Goal: Information Seeking & Learning: Compare options

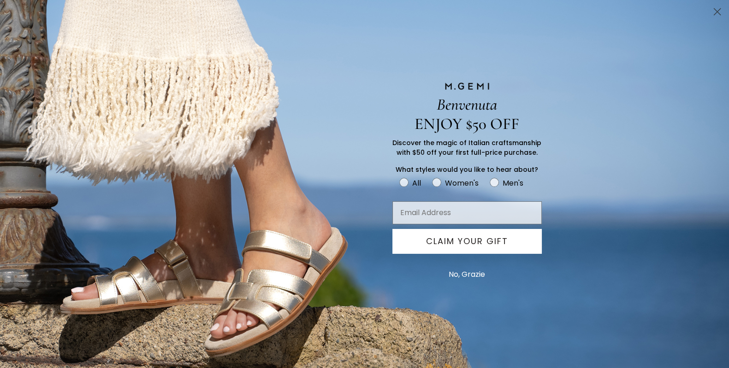
click at [712, 8] on circle "Close dialog" at bounding box center [716, 11] width 15 height 15
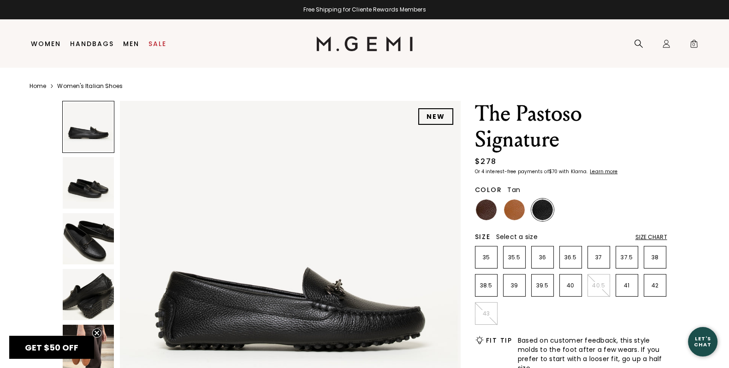
click at [519, 210] on img at bounding box center [514, 210] width 21 height 21
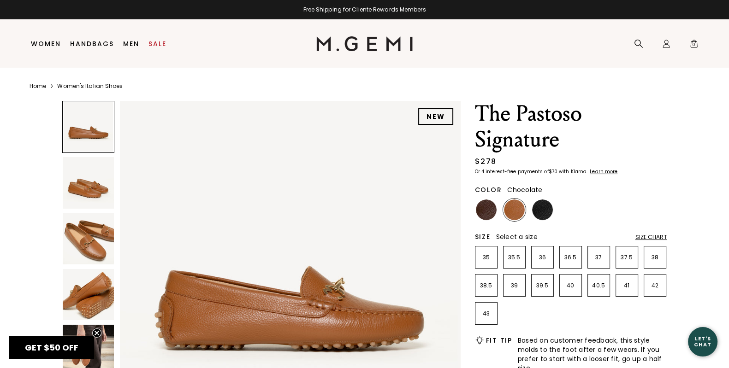
click at [479, 214] on img at bounding box center [486, 210] width 21 height 21
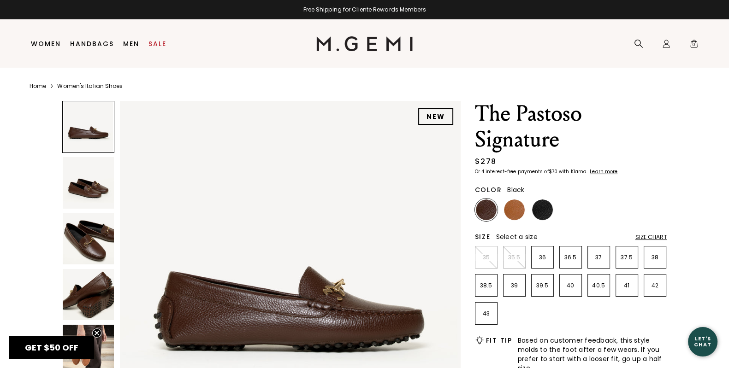
click at [543, 203] on img at bounding box center [542, 210] width 21 height 21
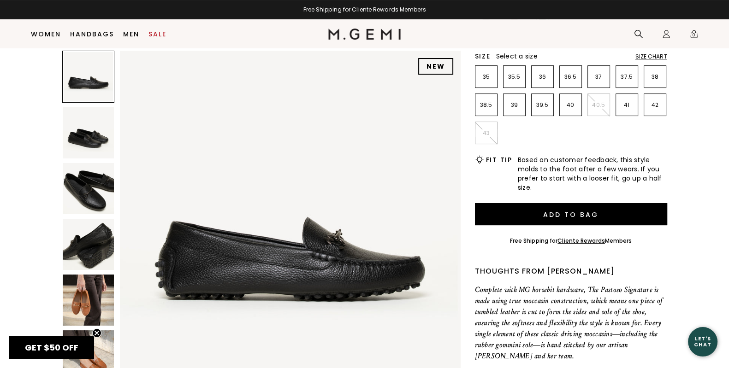
scroll to position [483, 0]
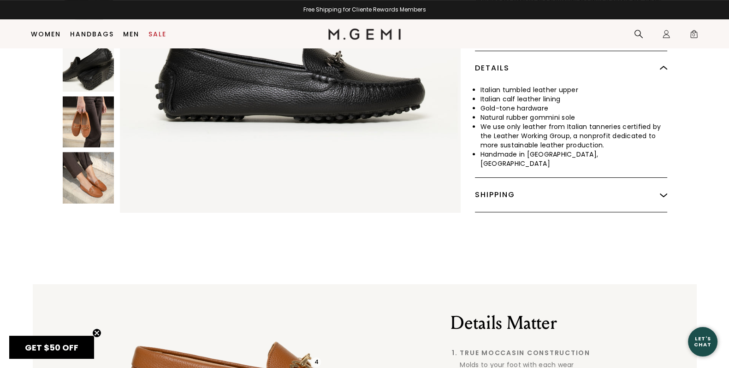
click at [92, 175] on img at bounding box center [88, 177] width 51 height 51
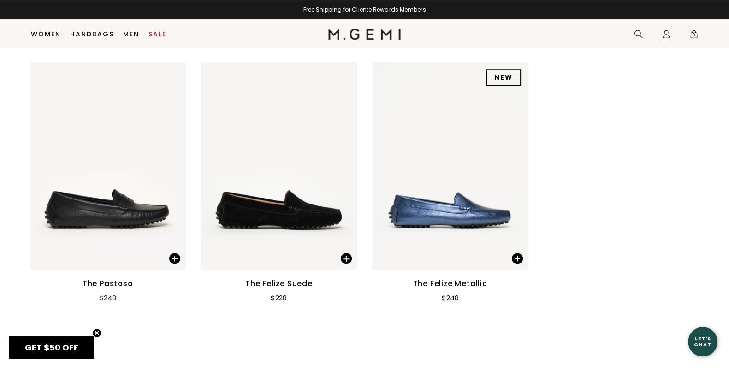
scroll to position [1238, 0]
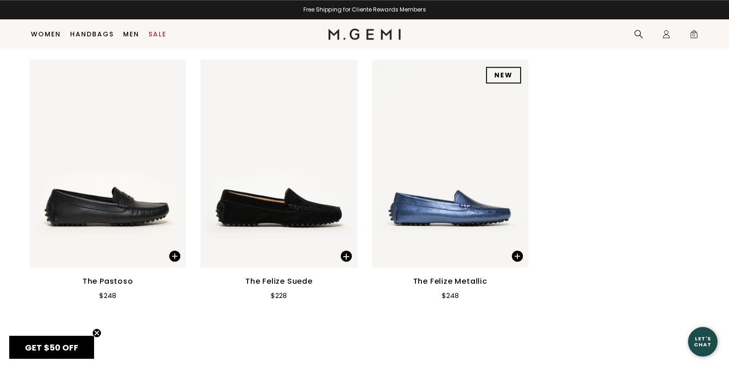
click at [428, 184] on img at bounding box center [450, 163] width 156 height 208
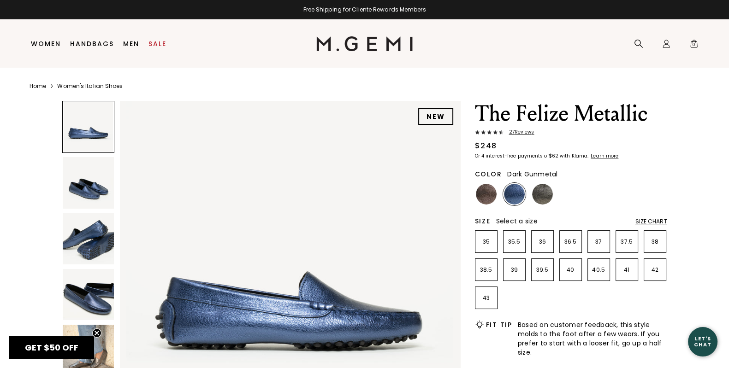
click at [544, 189] on img at bounding box center [542, 194] width 21 height 21
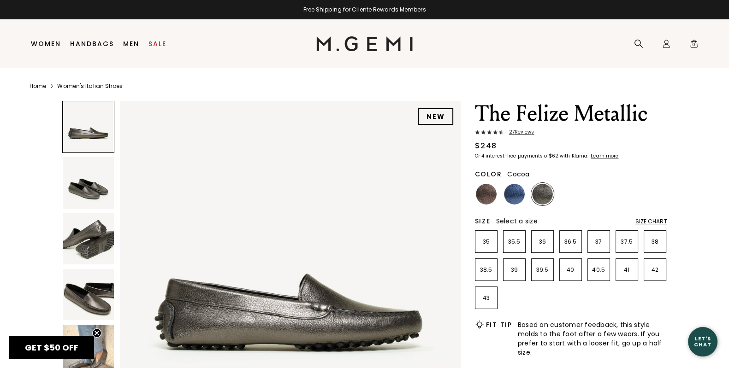
click at [488, 198] on img at bounding box center [486, 194] width 21 height 21
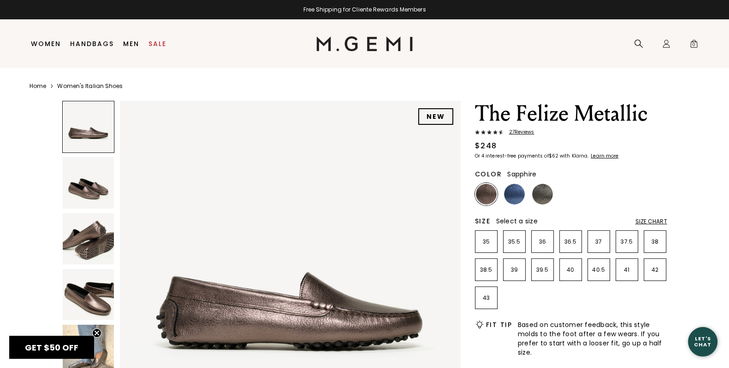
click at [519, 198] on img at bounding box center [514, 194] width 21 height 21
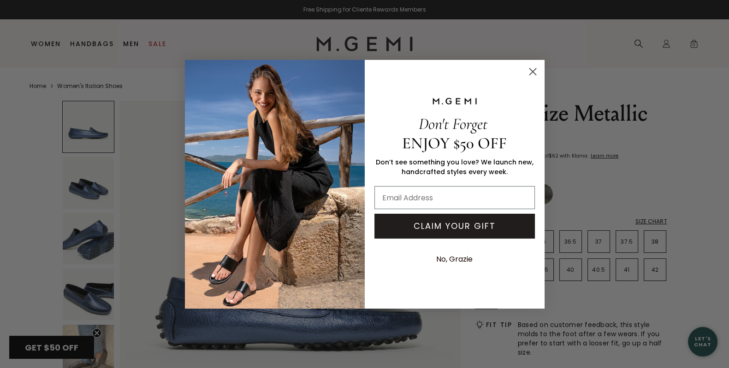
click at [535, 73] on circle "Close dialog" at bounding box center [531, 71] width 15 height 15
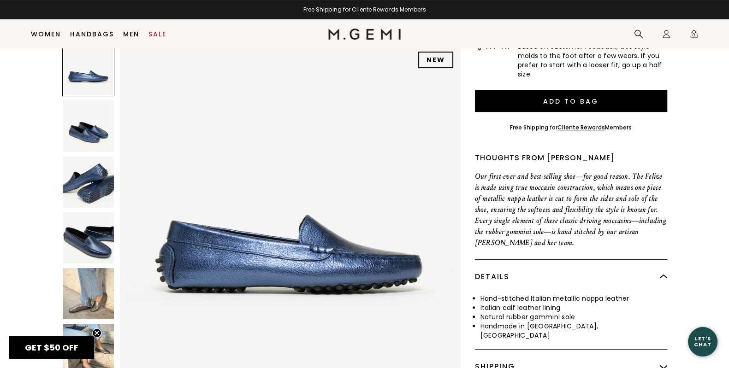
scroll to position [341, 0]
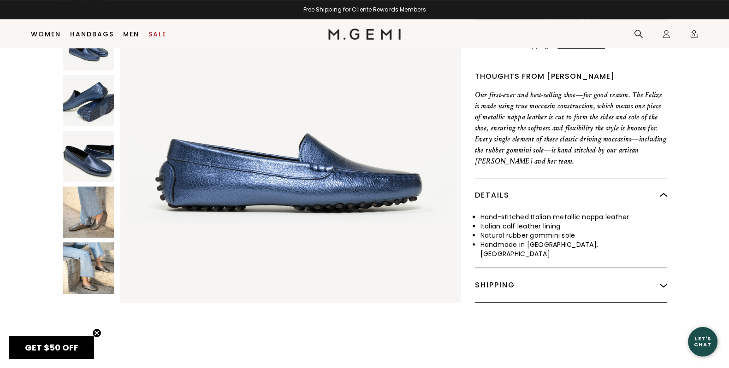
click at [68, 194] on img at bounding box center [88, 212] width 51 height 51
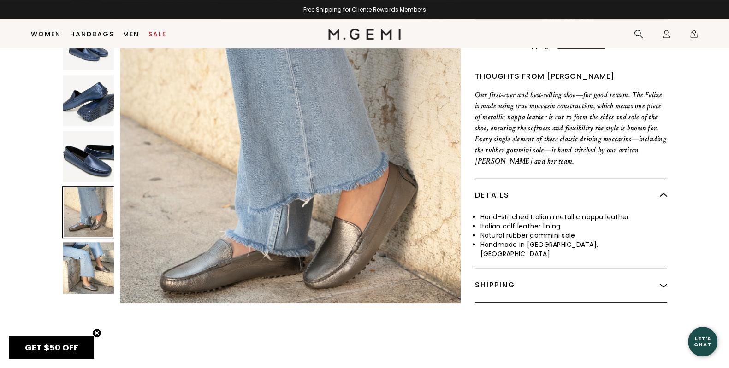
scroll to position [1363, 0]
click at [71, 243] on img at bounding box center [88, 267] width 51 height 51
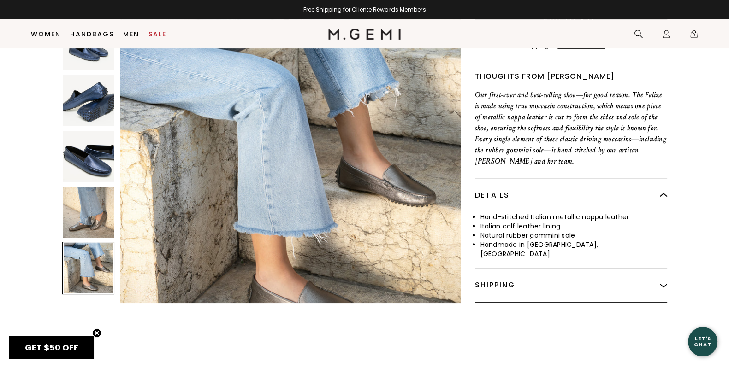
scroll to position [1704, 0]
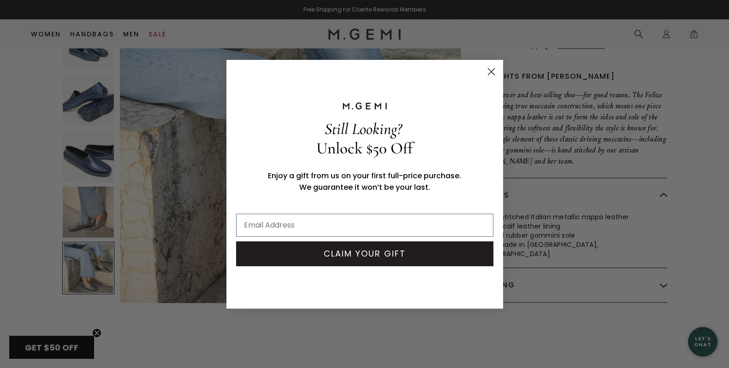
click at [489, 71] on circle "Close dialog" at bounding box center [490, 71] width 15 height 15
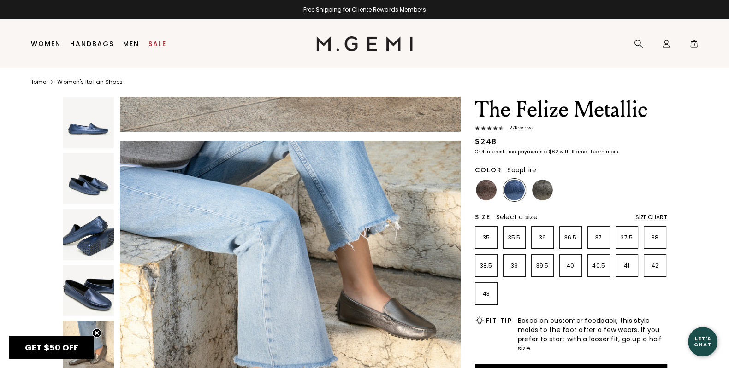
scroll to position [0, 0]
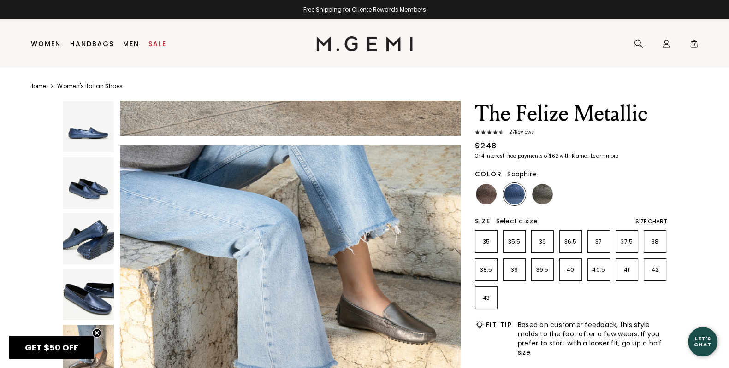
click at [516, 189] on img at bounding box center [514, 194] width 21 height 21
click at [514, 192] on img at bounding box center [514, 194] width 21 height 21
click at [91, 284] on img at bounding box center [88, 294] width 51 height 51
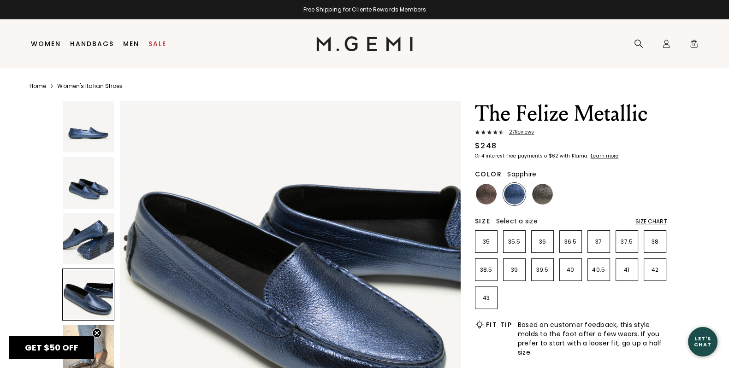
scroll to position [1022, 0]
